Goal: Task Accomplishment & Management: Use online tool/utility

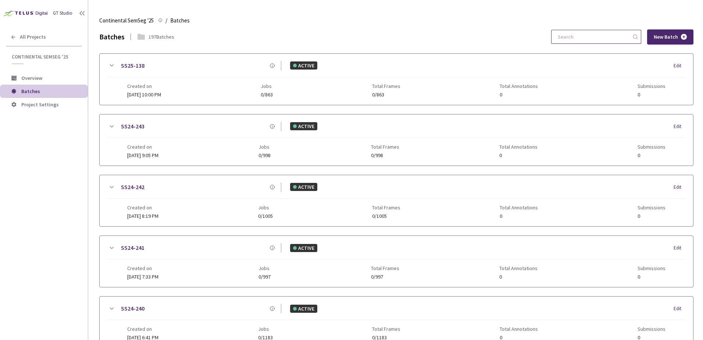
click at [603, 43] on input at bounding box center [592, 36] width 78 height 13
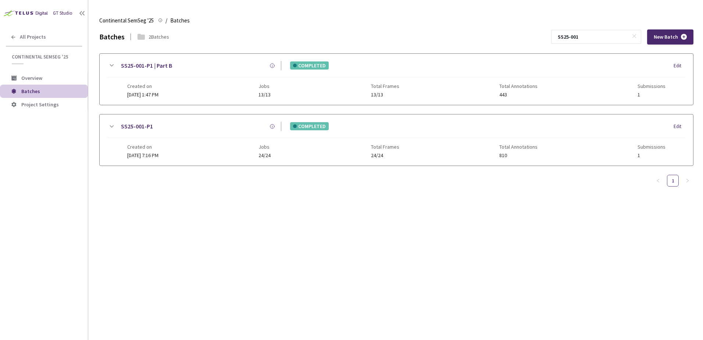
type input "SS25-001"
click at [158, 89] on div "Created on [DATE] 1:47 PM" at bounding box center [142, 90] width 31 height 14
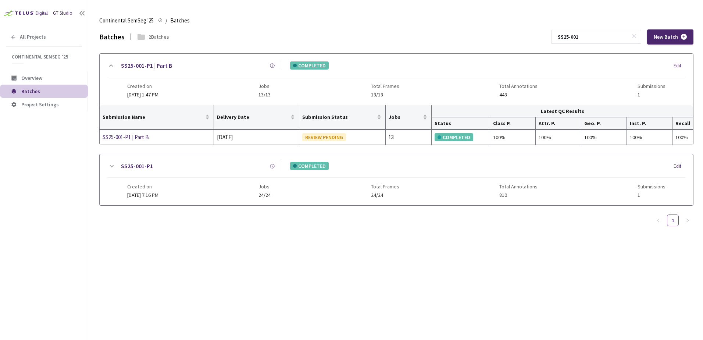
click at [193, 86] on div "Created on [DATE] 1:47 PM Jobs 13/13 Total Frames 13/13 Total Annotations 443 S…" at bounding box center [396, 87] width 538 height 20
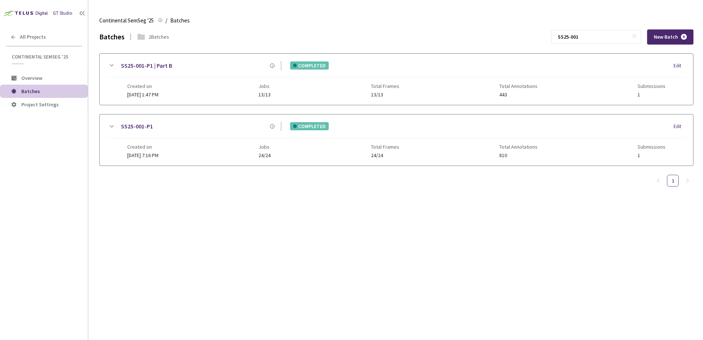
click at [193, 86] on div "Created on [DATE] 1:47 PM Jobs 13/13 Total Frames 13/13 Total Annotations 443 S…" at bounding box center [396, 87] width 538 height 20
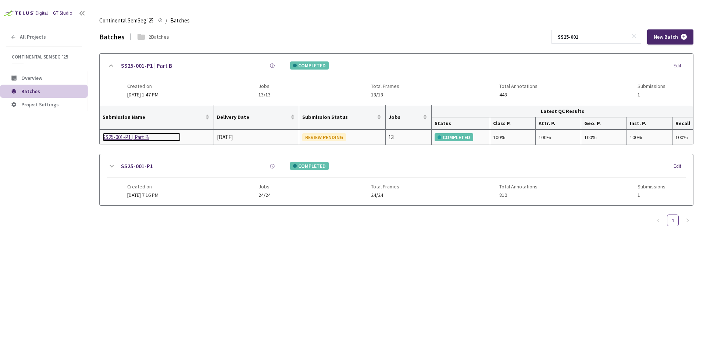
click at [136, 137] on div "SS25-001-P1 | Part B" at bounding box center [142, 137] width 78 height 9
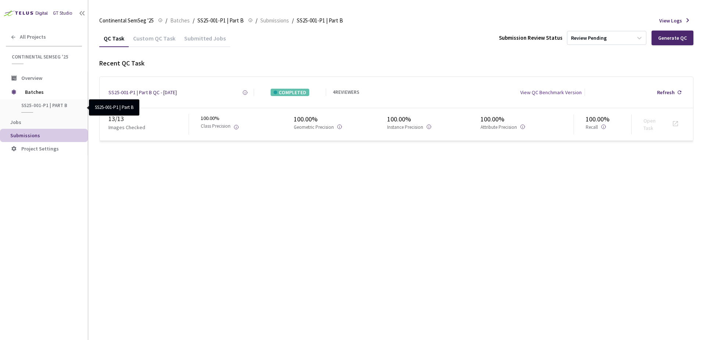
click at [46, 104] on span "SS25-001-P1 | Part B" at bounding box center [48, 105] width 54 height 6
click at [55, 105] on span "SS25-001-P1 | Part B" at bounding box center [48, 105] width 54 height 6
click at [51, 136] on span "Submissions" at bounding box center [46, 135] width 72 height 6
click at [53, 78] on span "Overview" at bounding box center [51, 78] width 61 height 6
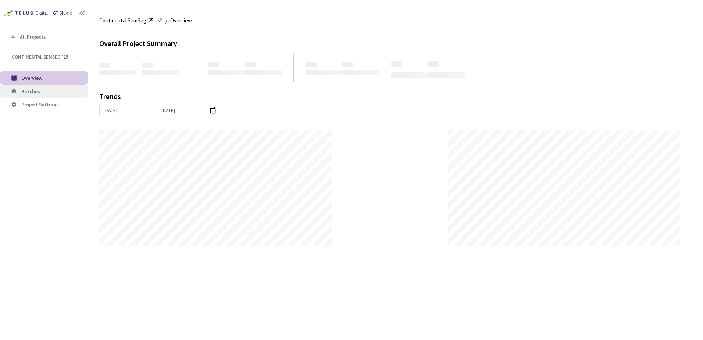
scroll to position [340, 703]
click at [48, 92] on span "Batches" at bounding box center [51, 91] width 61 height 6
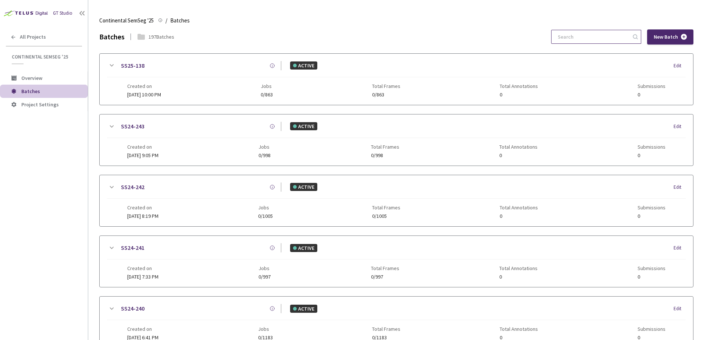
click at [573, 38] on input at bounding box center [592, 36] width 78 height 13
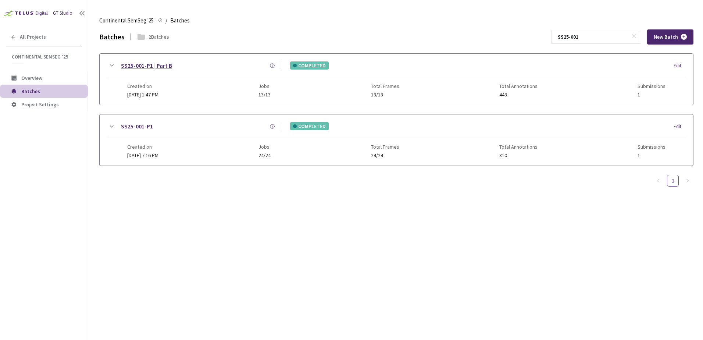
type input "SS25-001"
click at [159, 66] on link "SS25-001-P1 | Part B" at bounding box center [146, 65] width 51 height 9
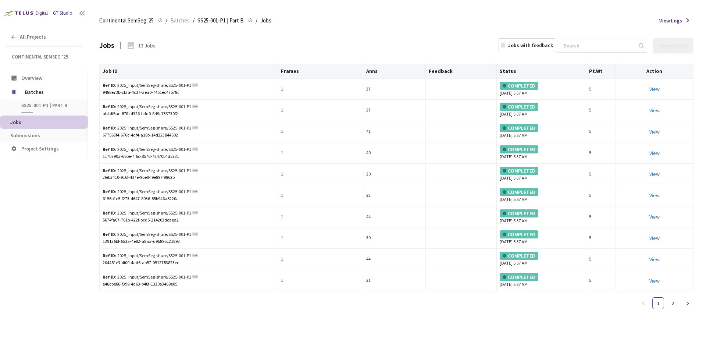
click at [35, 125] on span "Jobs" at bounding box center [46, 122] width 72 height 6
click at [35, 134] on span "Submissions" at bounding box center [25, 135] width 30 height 7
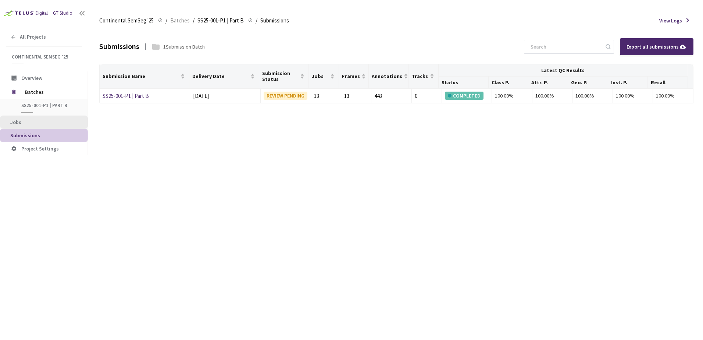
click at [38, 122] on span "Jobs" at bounding box center [46, 122] width 72 height 6
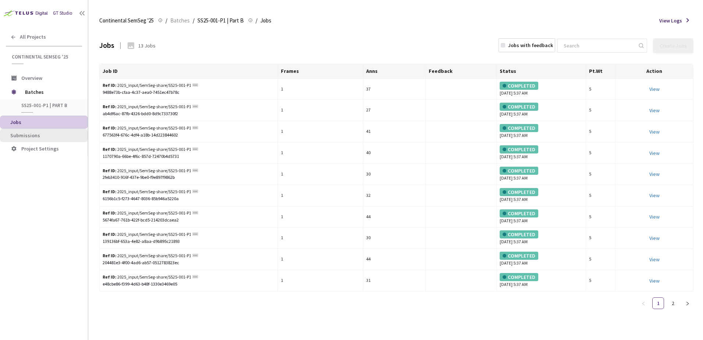
click at [32, 136] on span "Submissions" at bounding box center [25, 135] width 30 height 7
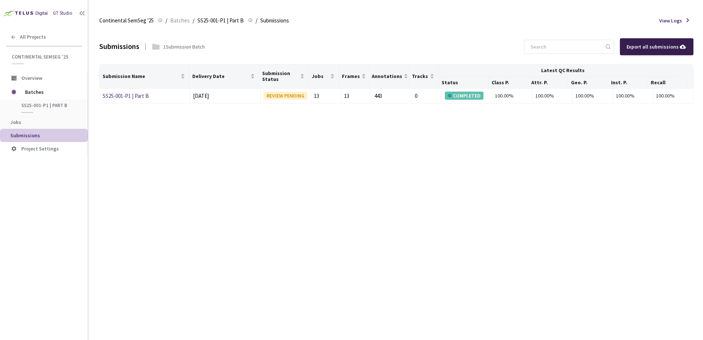
click at [659, 46] on div "Export all submissions" at bounding box center [657, 47] width 60 height 8
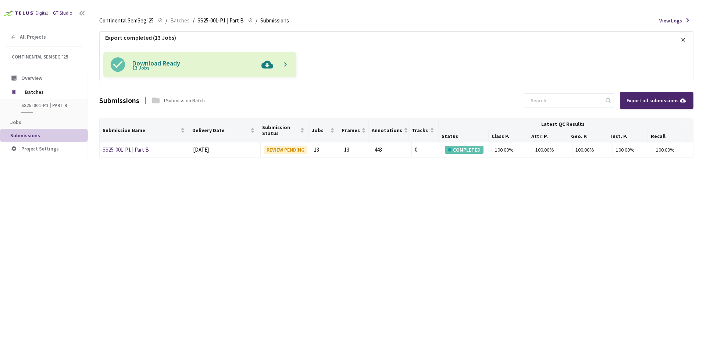
click at [274, 66] on img at bounding box center [267, 64] width 19 height 25
click at [559, 103] on input at bounding box center [565, 100] width 78 height 13
click at [52, 98] on span "Batches" at bounding box center [50, 92] width 50 height 15
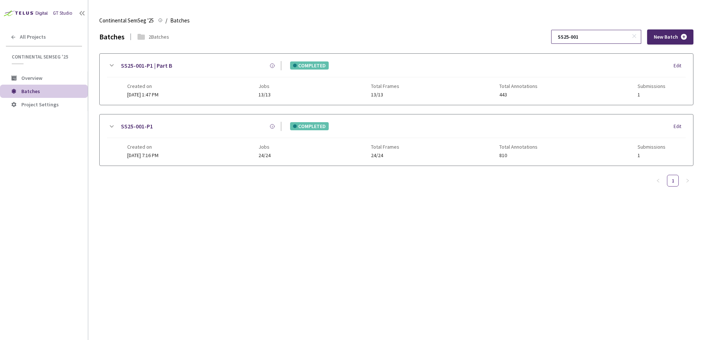
click at [609, 35] on input "SS25-001" at bounding box center [592, 36] width 78 height 13
type input "SS25-002"
click at [145, 128] on link "SS25-002-P1" at bounding box center [137, 126] width 32 height 9
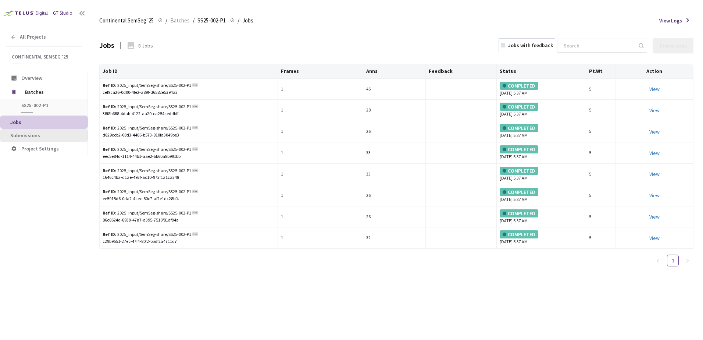
click at [43, 135] on span "Submissions" at bounding box center [46, 135] width 72 height 6
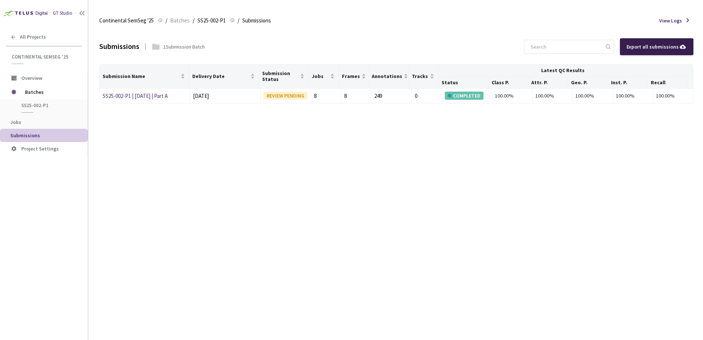
click at [671, 44] on div "Export all submissions" at bounding box center [657, 47] width 60 height 8
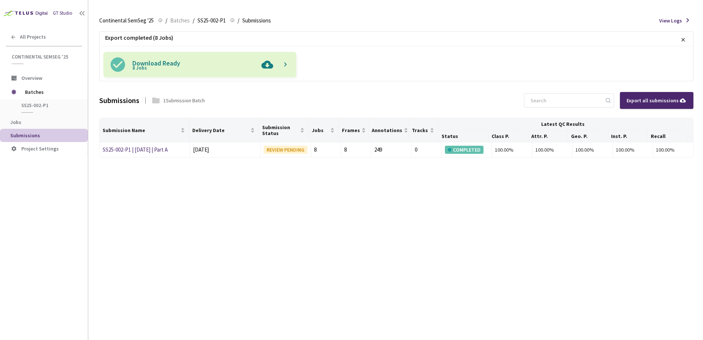
click at [254, 61] on p "Download Ready 8 Jobs" at bounding box center [194, 64] width 125 height 13
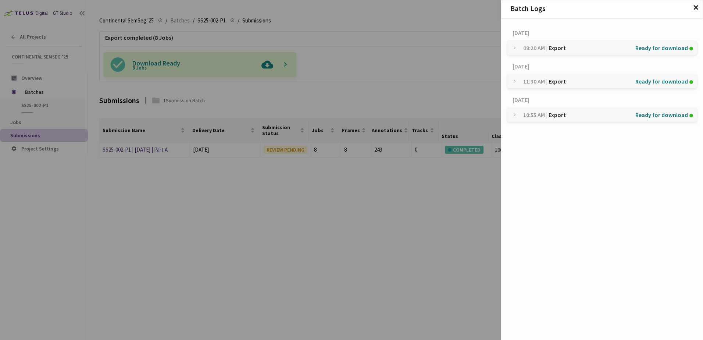
click at [350, 55] on div "Batch Logs ✕ [DATE] 09:20 AM | Export Ready for download [DATE] 11:30 AM | Expo…" at bounding box center [351, 170] width 703 height 340
click at [236, 56] on div "Batch Logs ✕ [DATE] 09:20 AM | Export Ready for download [DATE] 11:30 AM | Expo…" at bounding box center [351, 170] width 703 height 340
click at [698, 6] on span "✕" at bounding box center [696, 8] width 6 height 8
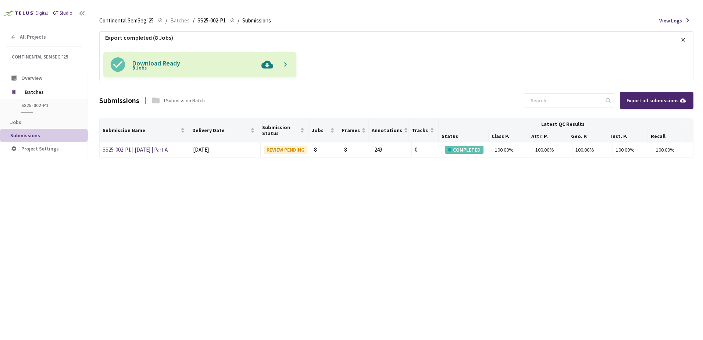
click at [283, 66] on span at bounding box center [284, 64] width 6 height 7
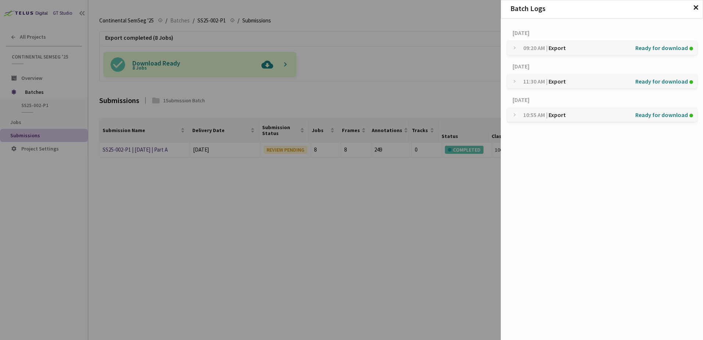
click at [292, 57] on div "Batch Logs ✕ [DATE] 09:20 AM | Export Ready for download [DATE] 11:30 AM | Expo…" at bounding box center [351, 170] width 703 height 340
click at [267, 68] on div "Batch Logs ✕ [DATE] 09:20 AM | Export Ready for download [DATE] 11:30 AM | Expo…" at bounding box center [351, 170] width 703 height 340
drag, startPoint x: 266, startPoint y: 63, endPoint x: 288, endPoint y: 65, distance: 21.4
click at [267, 63] on div "Batch Logs ✕ [DATE] 09:20 AM | Export Ready for download [DATE] 11:30 AM | Expo…" at bounding box center [351, 170] width 703 height 340
click at [695, 8] on span "✕" at bounding box center [696, 8] width 6 height 8
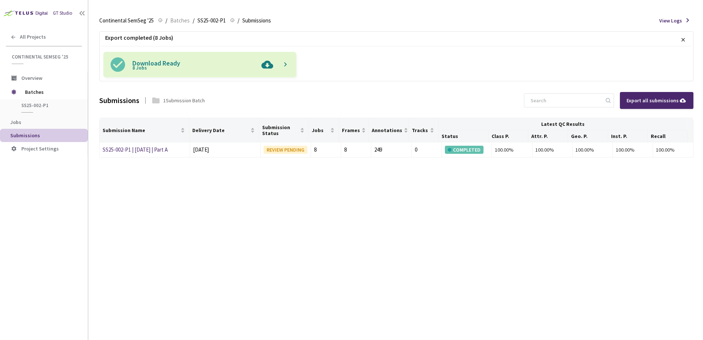
click at [267, 61] on img at bounding box center [267, 64] width 19 height 25
click at [34, 87] on span "Batches" at bounding box center [50, 92] width 50 height 15
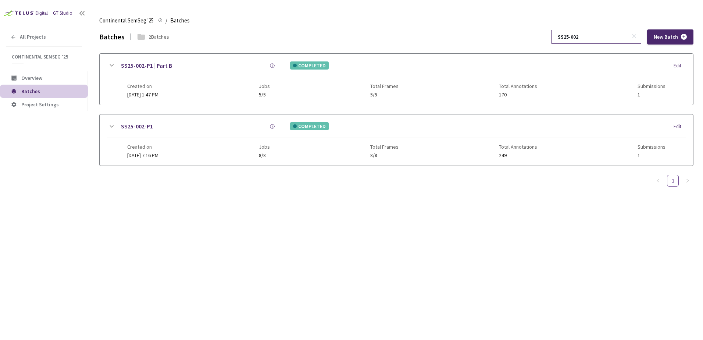
click at [606, 38] on input "SS25-002" at bounding box center [592, 36] width 78 height 13
click at [148, 68] on link "SS25-002-P1 | Part B" at bounding box center [146, 65] width 51 height 9
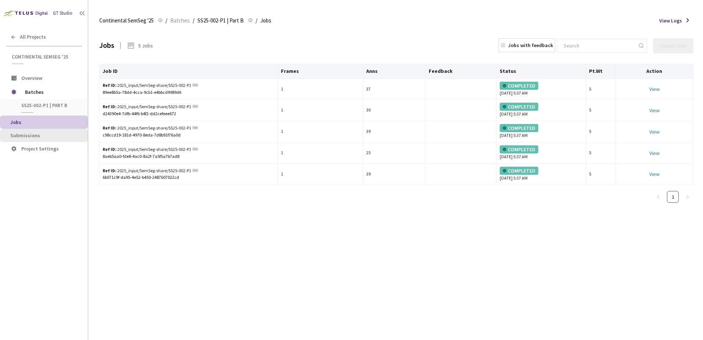
click at [49, 134] on span "Submissions" at bounding box center [46, 135] width 72 height 6
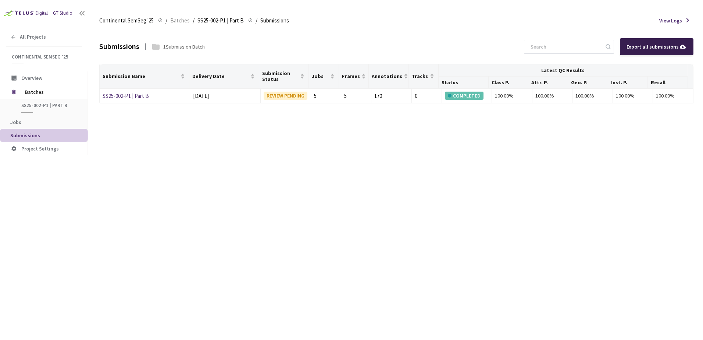
click at [649, 46] on div "Export all submissions" at bounding box center [657, 47] width 60 height 8
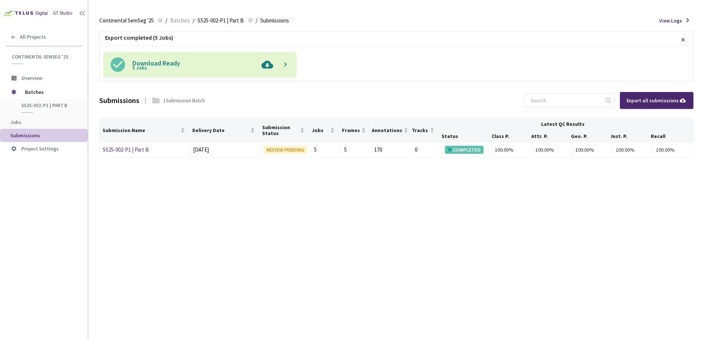
click at [268, 65] on img at bounding box center [267, 64] width 19 height 25
click at [321, 202] on div "Export completed (5 Jobs) × Download Ready 5 Jobs Submissions 1 Submission Batc…" at bounding box center [396, 184] width 594 height 310
click at [44, 90] on span "Batches" at bounding box center [50, 92] width 50 height 15
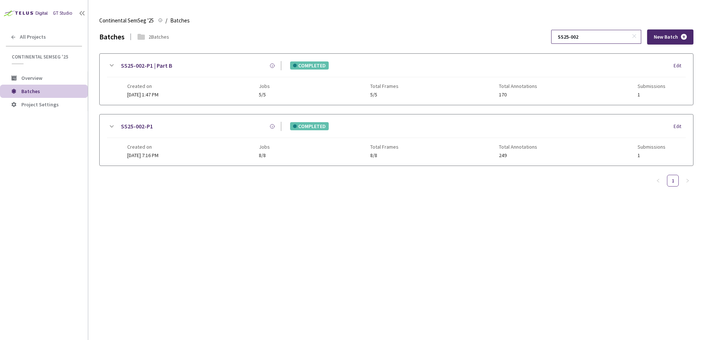
click at [595, 36] on input "SS25-002" at bounding box center [592, 36] width 78 height 13
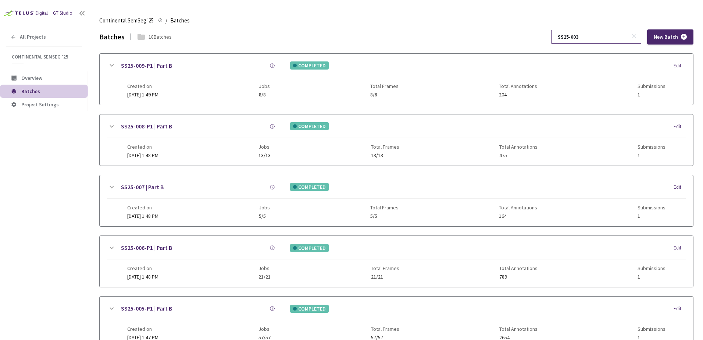
type input "SS25-003"
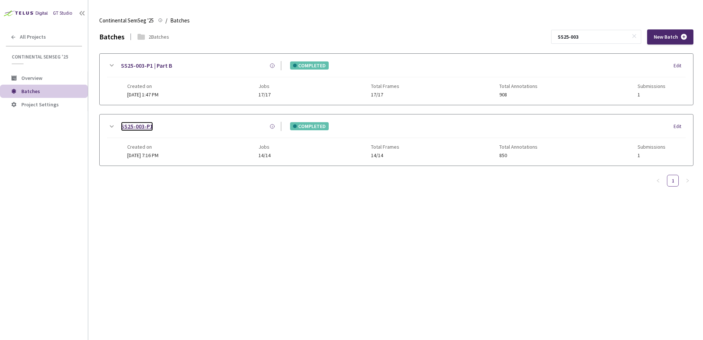
click at [146, 126] on link "SS25-003-P1" at bounding box center [137, 126] width 32 height 9
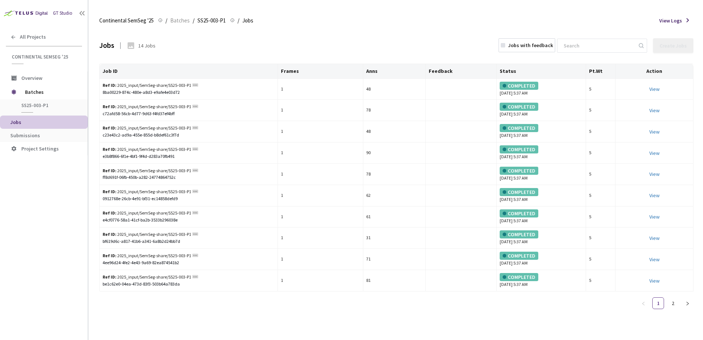
drag, startPoint x: 50, startPoint y: 139, endPoint x: 88, endPoint y: 139, distance: 38.2
click at [50, 139] on li "Submissions" at bounding box center [44, 135] width 88 height 13
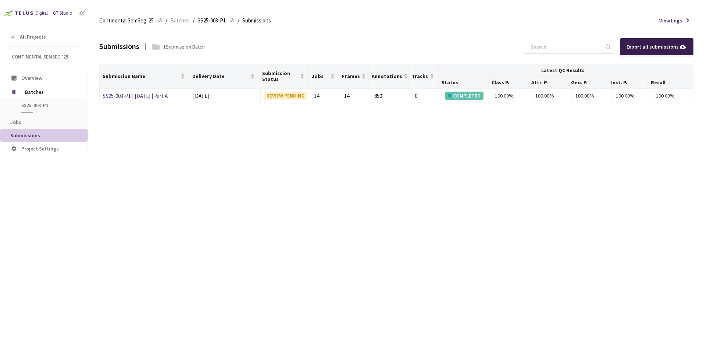
click at [663, 47] on div "Export all submissions" at bounding box center [657, 47] width 60 height 8
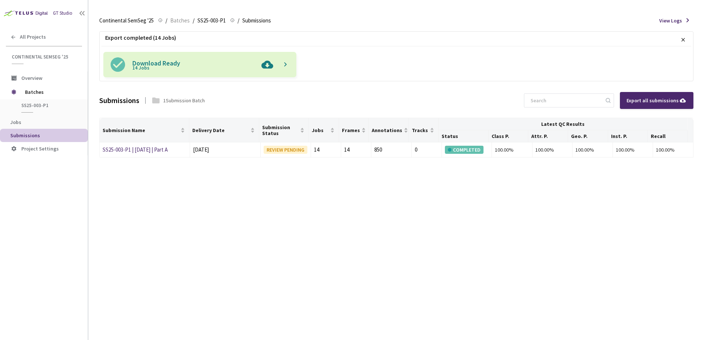
click at [266, 64] on img at bounding box center [267, 64] width 19 height 25
click at [49, 104] on span "SS25-003-P1" at bounding box center [48, 105] width 54 height 6
click at [49, 90] on span "Batches" at bounding box center [50, 92] width 50 height 15
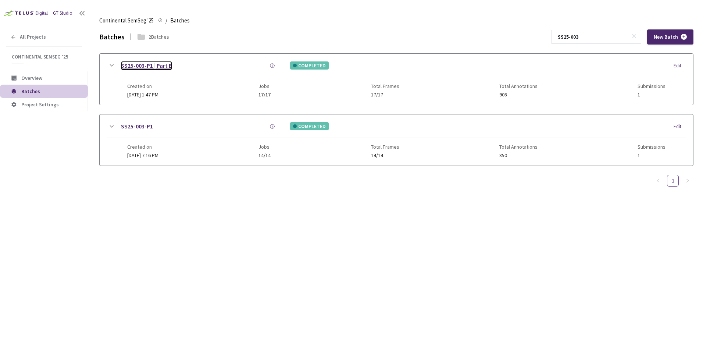
click at [152, 62] on link "SS25-003-P1 | Part B" at bounding box center [146, 65] width 51 height 9
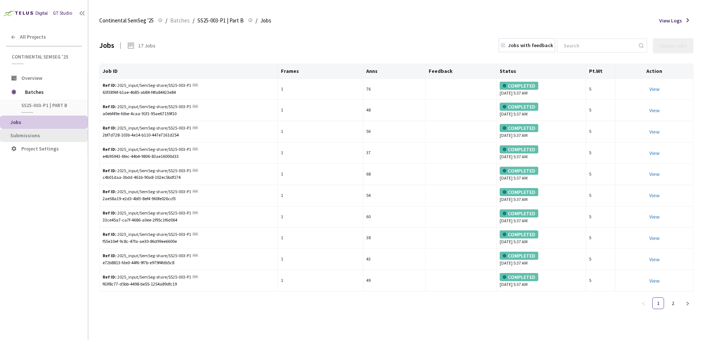
click at [40, 137] on span "Submissions" at bounding box center [46, 135] width 72 height 6
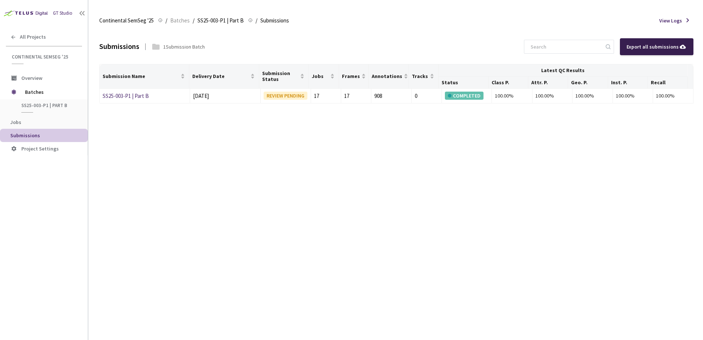
click at [658, 47] on div "Export all submissions" at bounding box center [657, 47] width 60 height 8
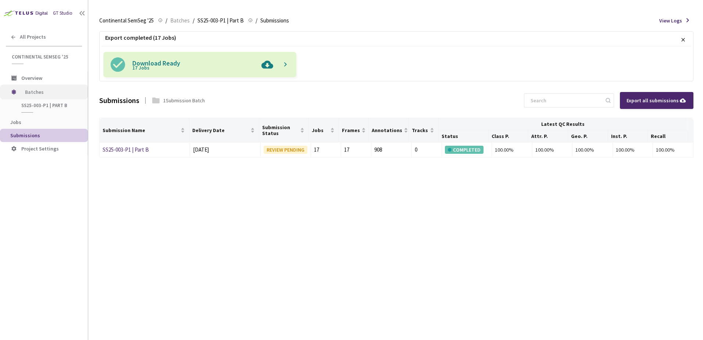
click at [39, 93] on span "Batches" at bounding box center [50, 92] width 50 height 15
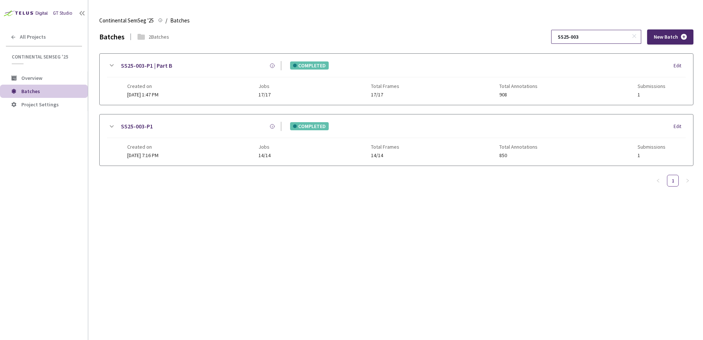
click at [602, 36] on input "SS25-003" at bounding box center [592, 36] width 78 height 13
type input "SS25-004"
click at [141, 127] on link "SS25-004-P1" at bounding box center [137, 126] width 32 height 9
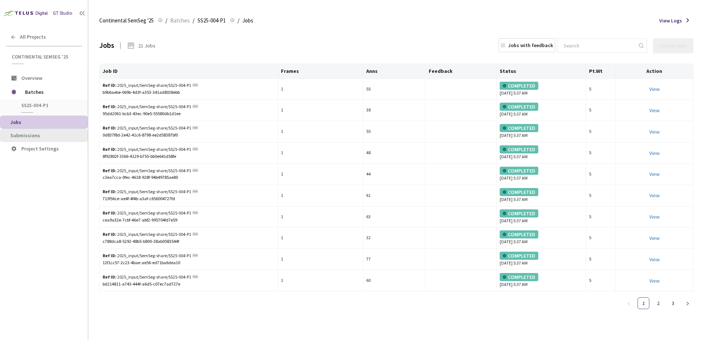
click at [42, 138] on span "Submissions" at bounding box center [46, 135] width 72 height 6
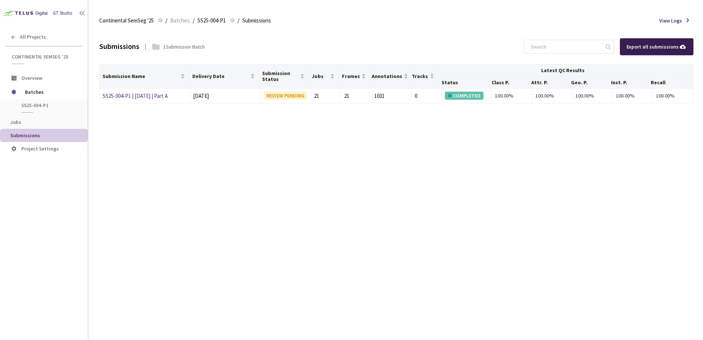
click at [650, 48] on div "Export all submissions" at bounding box center [657, 47] width 60 height 8
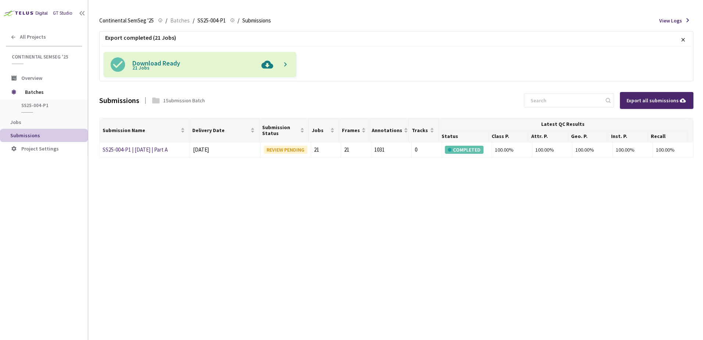
click at [268, 65] on img at bounding box center [267, 64] width 19 height 25
click at [44, 90] on span "Batches" at bounding box center [50, 92] width 50 height 15
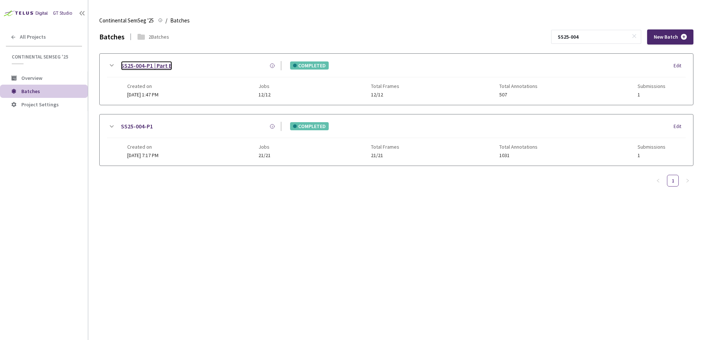
click at [152, 67] on link "SS25-004-P1 | Part B" at bounding box center [146, 65] width 51 height 9
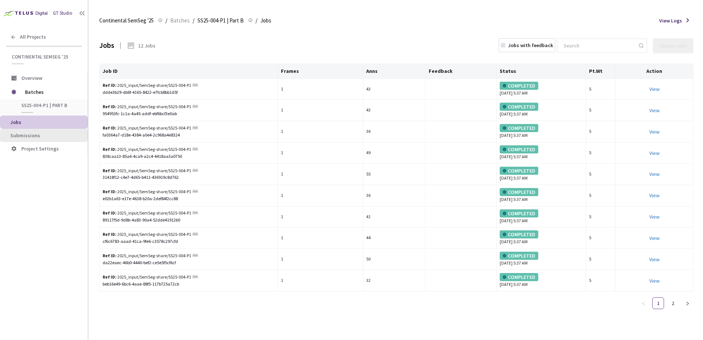
click at [43, 133] on span "Submissions" at bounding box center [46, 135] width 72 height 6
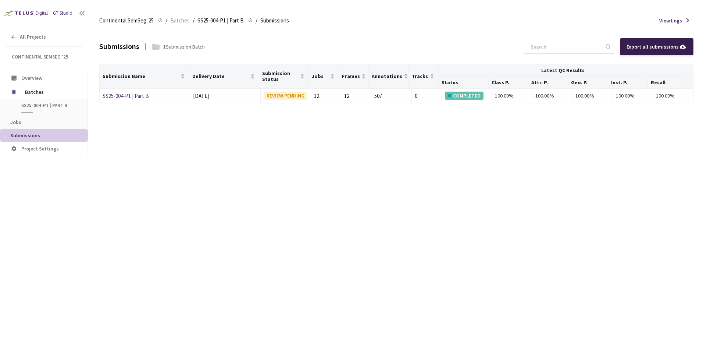
click at [648, 44] on div "Export all submissions" at bounding box center [657, 47] width 60 height 8
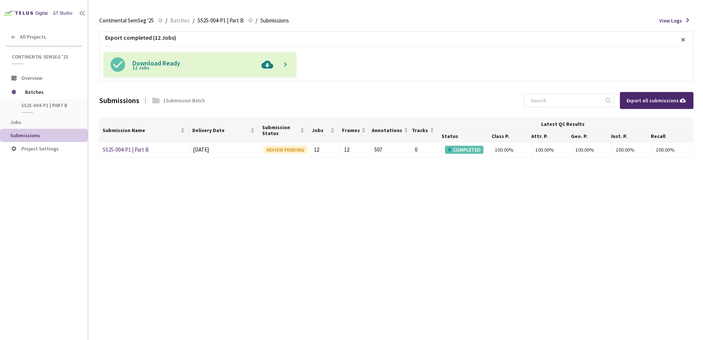
click at [271, 64] on img at bounding box center [267, 64] width 19 height 25
click at [179, 23] on span "Batches" at bounding box center [179, 20] width 19 height 9
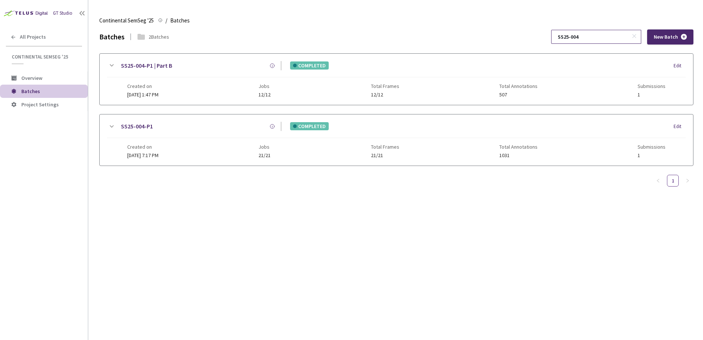
click at [595, 39] on input "SS25-004" at bounding box center [592, 36] width 78 height 13
type input "SS25-005"
click at [140, 124] on link "SS25-005-P1" at bounding box center [137, 126] width 32 height 9
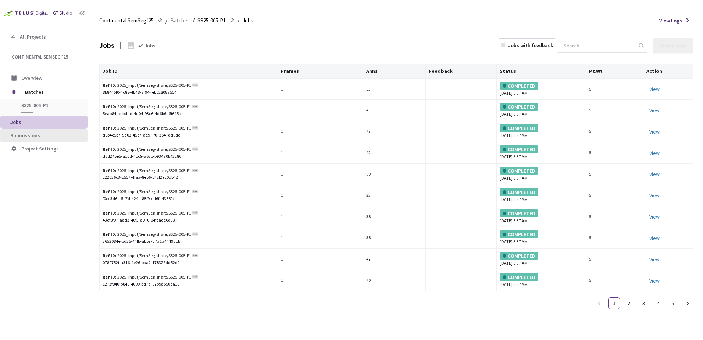
click at [40, 131] on li "Submissions" at bounding box center [44, 135] width 88 height 13
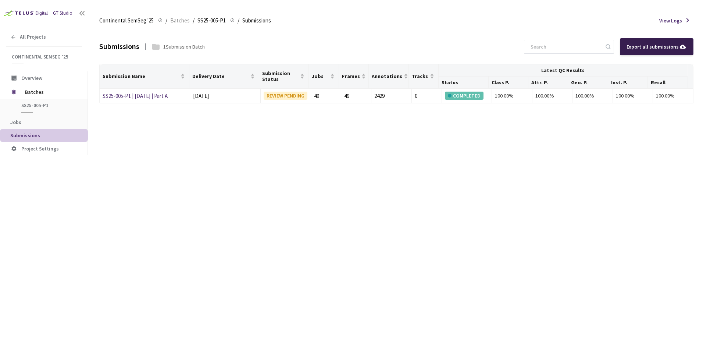
click at [665, 51] on div "Export all submissions" at bounding box center [657, 46] width 74 height 17
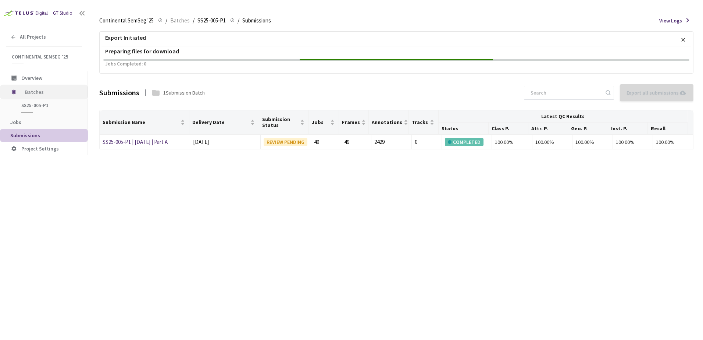
click at [40, 88] on span "Batches" at bounding box center [50, 92] width 50 height 15
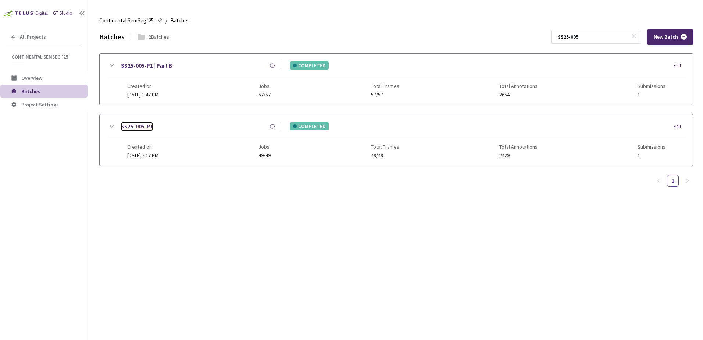
click at [143, 126] on link "SS25-005-P1" at bounding box center [137, 126] width 32 height 9
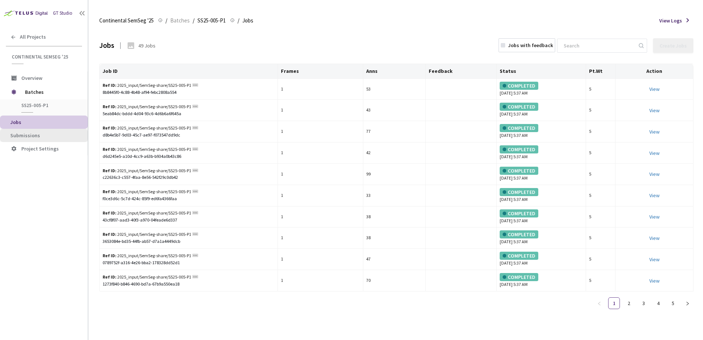
click at [64, 139] on li "Submissions" at bounding box center [44, 135] width 88 height 13
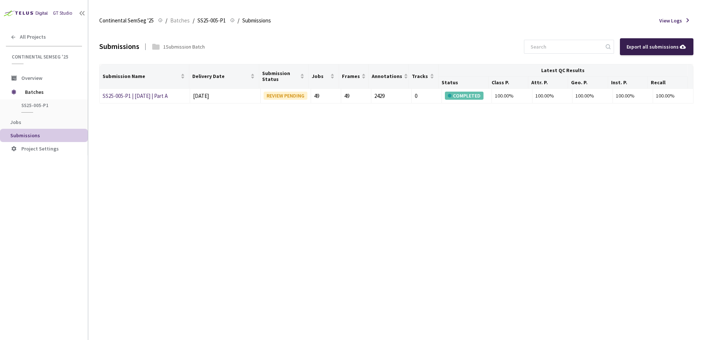
click at [652, 49] on div "Export all submissions" at bounding box center [657, 47] width 60 height 8
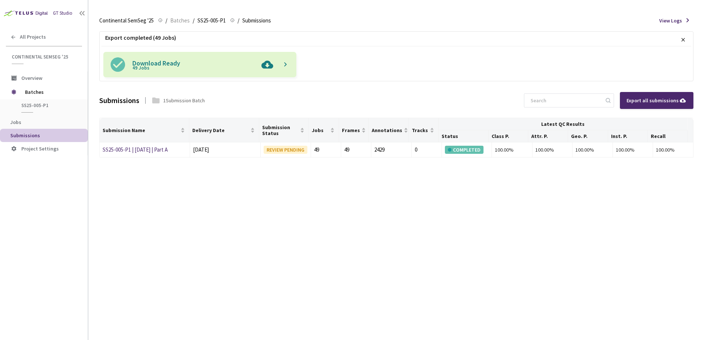
click at [264, 63] on img at bounding box center [267, 64] width 19 height 25
click at [214, 21] on span "SS25-005-P1" at bounding box center [211, 20] width 28 height 9
click at [216, 21] on span "SS25-005-P1" at bounding box center [211, 20] width 28 height 9
click at [211, 23] on span "SS25-005-P1" at bounding box center [211, 20] width 28 height 9
click at [40, 94] on span "Batches" at bounding box center [50, 92] width 50 height 15
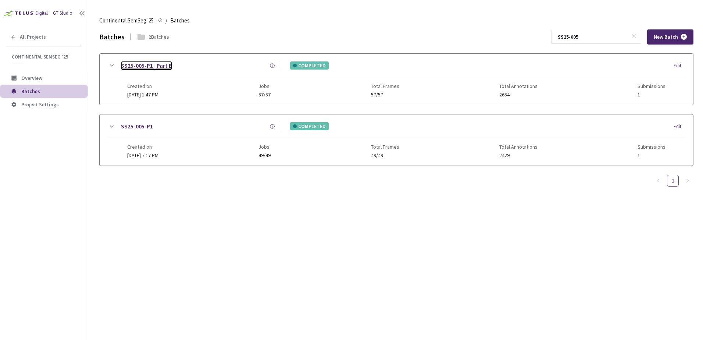
click at [168, 64] on link "SS25-005-P1 | Part B" at bounding box center [146, 65] width 51 height 9
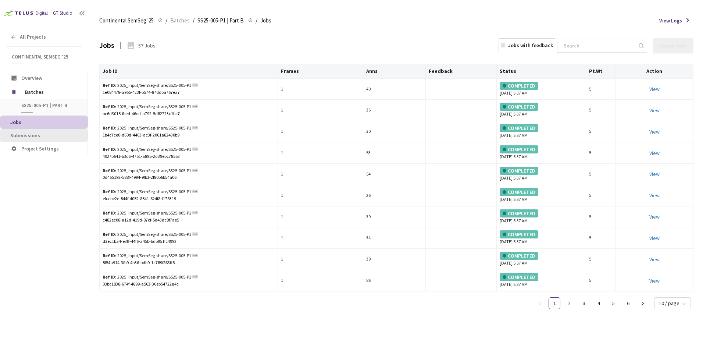
click at [60, 140] on li "Submissions" at bounding box center [44, 135] width 88 height 13
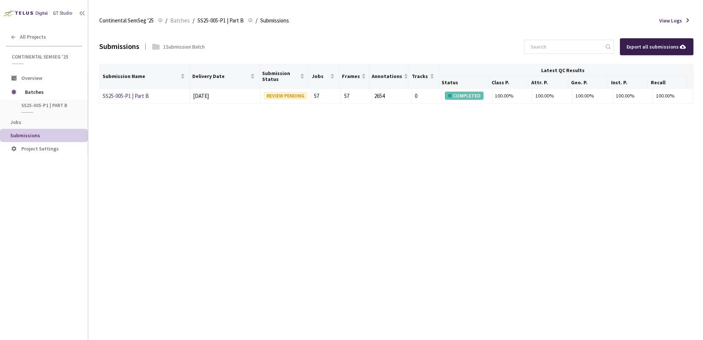
click at [664, 44] on div "Export all submissions" at bounding box center [657, 47] width 60 height 8
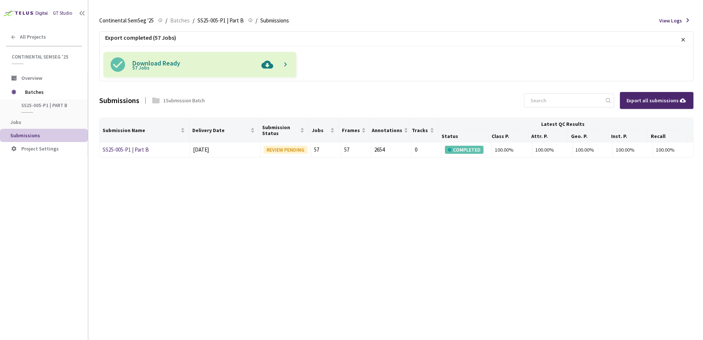
click at [269, 66] on img at bounding box center [267, 64] width 19 height 25
click at [52, 91] on span "Batches" at bounding box center [50, 92] width 50 height 15
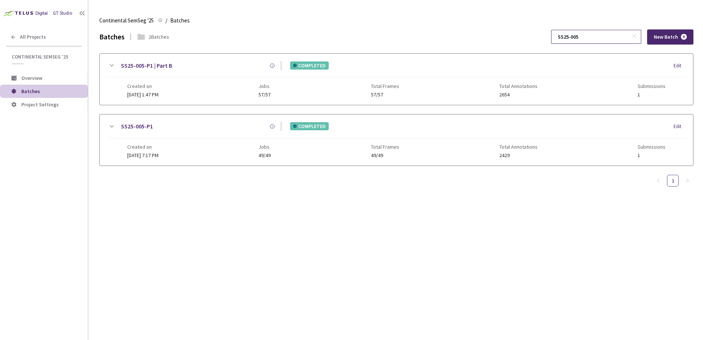
click at [614, 38] on input "SS25-005" at bounding box center [592, 36] width 78 height 13
type input "SS25-003"
click at [110, 67] on icon at bounding box center [111, 65] width 9 height 9
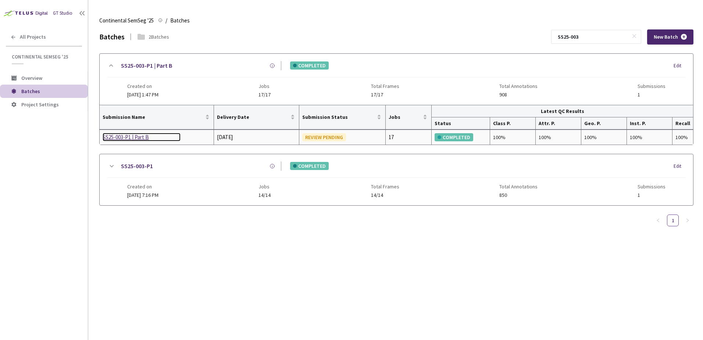
click at [135, 140] on div "SS25-003-P1 | Part B" at bounding box center [142, 137] width 78 height 9
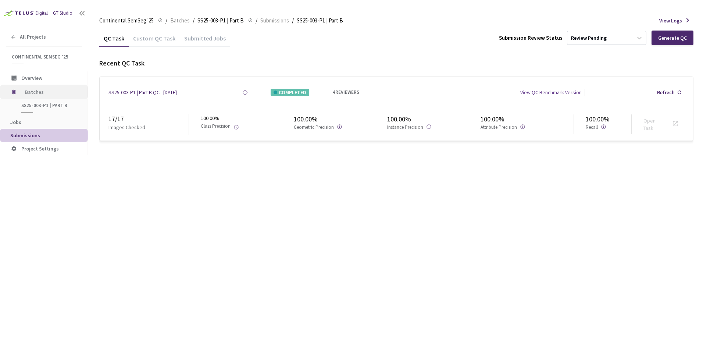
click at [54, 89] on span "Batches" at bounding box center [50, 92] width 50 height 15
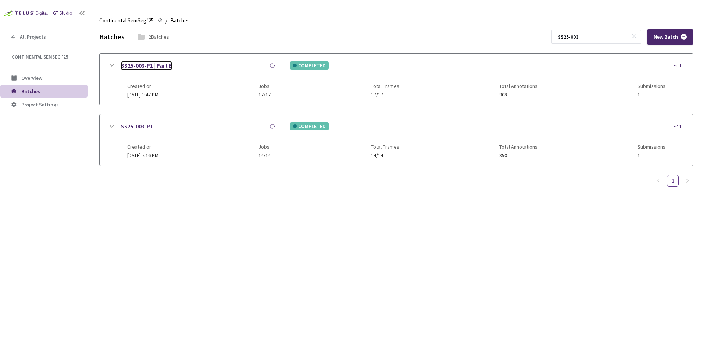
click at [151, 65] on link "SS25-003-P1 | Part B" at bounding box center [146, 65] width 51 height 9
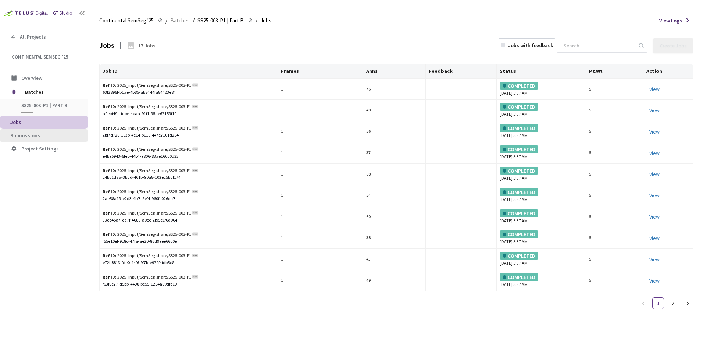
click at [46, 137] on span "Submissions" at bounding box center [46, 135] width 72 height 6
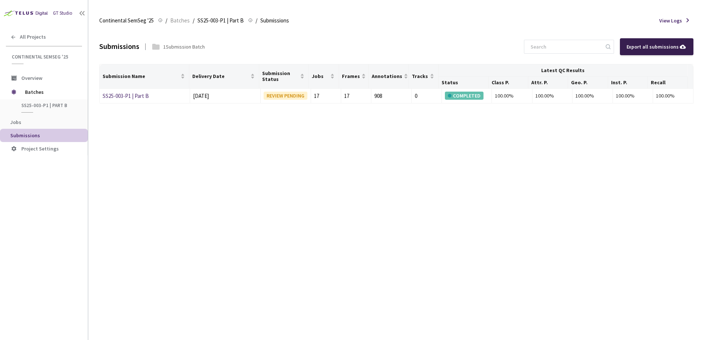
click at [671, 49] on div "Export all submissions" at bounding box center [657, 47] width 60 height 8
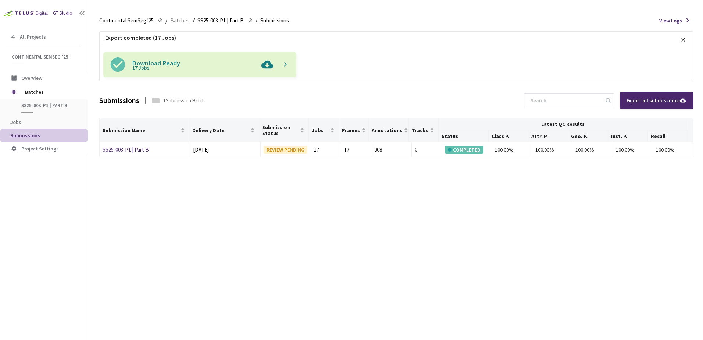
click at [266, 66] on img at bounding box center [267, 64] width 19 height 25
